Goal: Check status: Check status

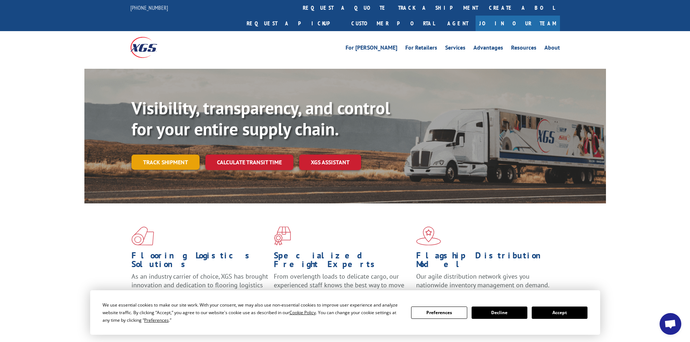
click at [161, 155] on link "Track shipment" at bounding box center [166, 162] width 68 height 15
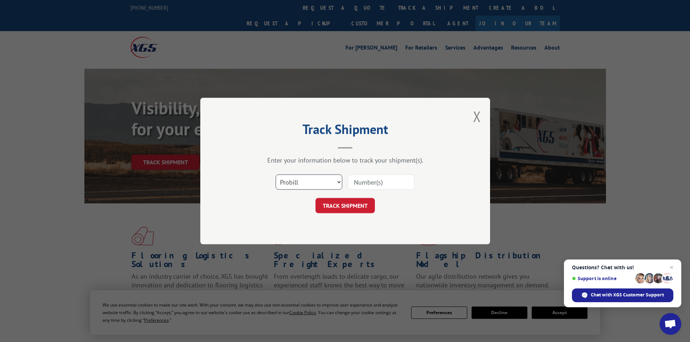
click at [332, 182] on select "Select category... Probill BOL PO" at bounding box center [309, 182] width 67 height 15
select select "bol"
click at [276, 175] on select "Select category... Probill BOL PO" at bounding box center [309, 182] width 67 height 15
click at [367, 182] on input at bounding box center [381, 182] width 67 height 15
type input "6100052411"
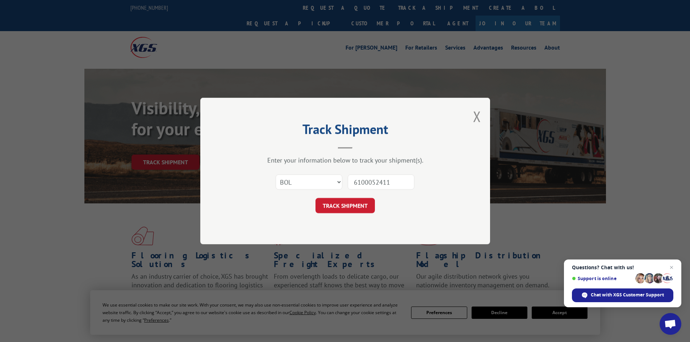
click button "TRACK SHIPMENT" at bounding box center [345, 205] width 59 height 15
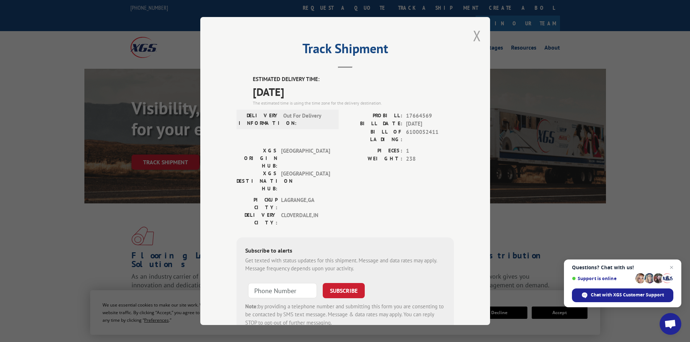
click at [473, 37] on button "Close modal" at bounding box center [477, 35] width 8 height 19
